Goal: Task Accomplishment & Management: Manage account settings

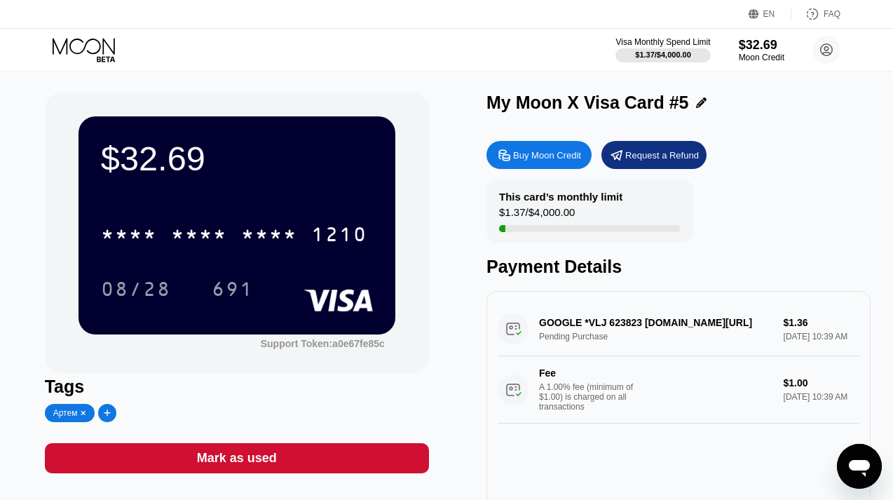
click at [635, 325] on div "GOOGLE *VLJ 623823 [DOMAIN_NAME][URL] Pending Purchase $1.36 [DATE] 10:39 AM Fe…" at bounding box center [679, 362] width 362 height 121
drag, startPoint x: 646, startPoint y: 325, endPoint x: 611, endPoint y: 325, distance: 35.8
click at [611, 325] on div "GOOGLE *VLJ 623823 g.co/helppay#GB Pending Purchase $1.36 Sep 19, 2025 10:39 AM…" at bounding box center [679, 362] width 362 height 121
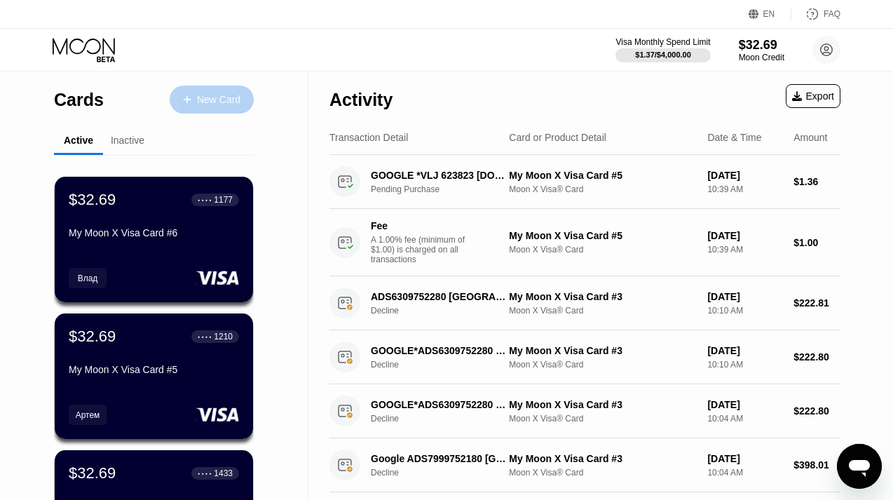
click at [214, 96] on div "New Card" at bounding box center [218, 100] width 43 height 12
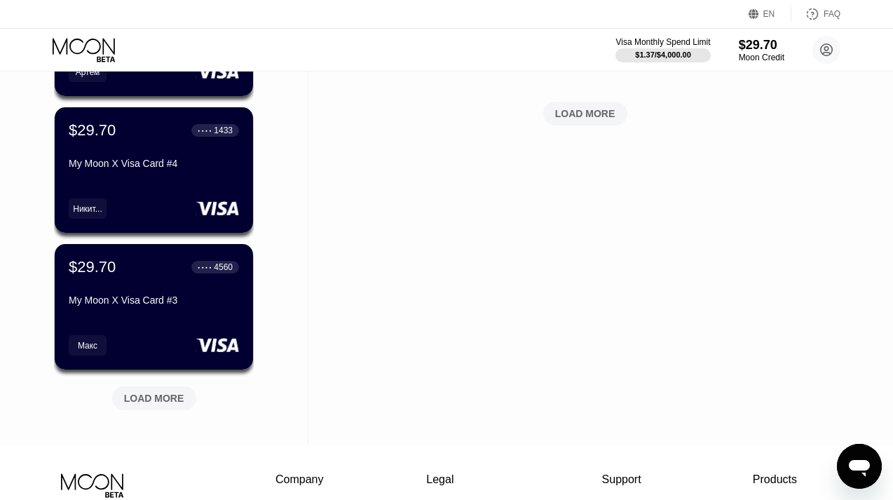
scroll to position [632, 0]
